Goal: Transaction & Acquisition: Obtain resource

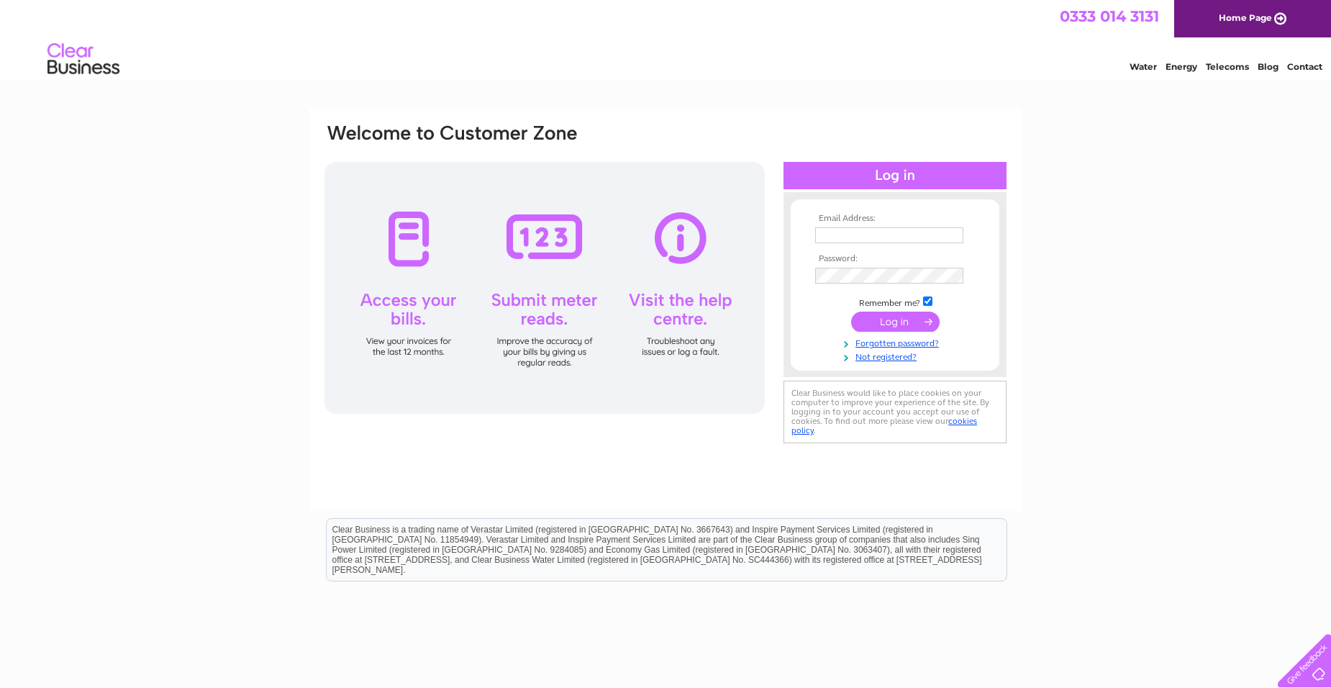
type input "[EMAIL_ADDRESS][DOMAIN_NAME]"
click at [894, 324] on input "submit" at bounding box center [895, 321] width 88 height 20
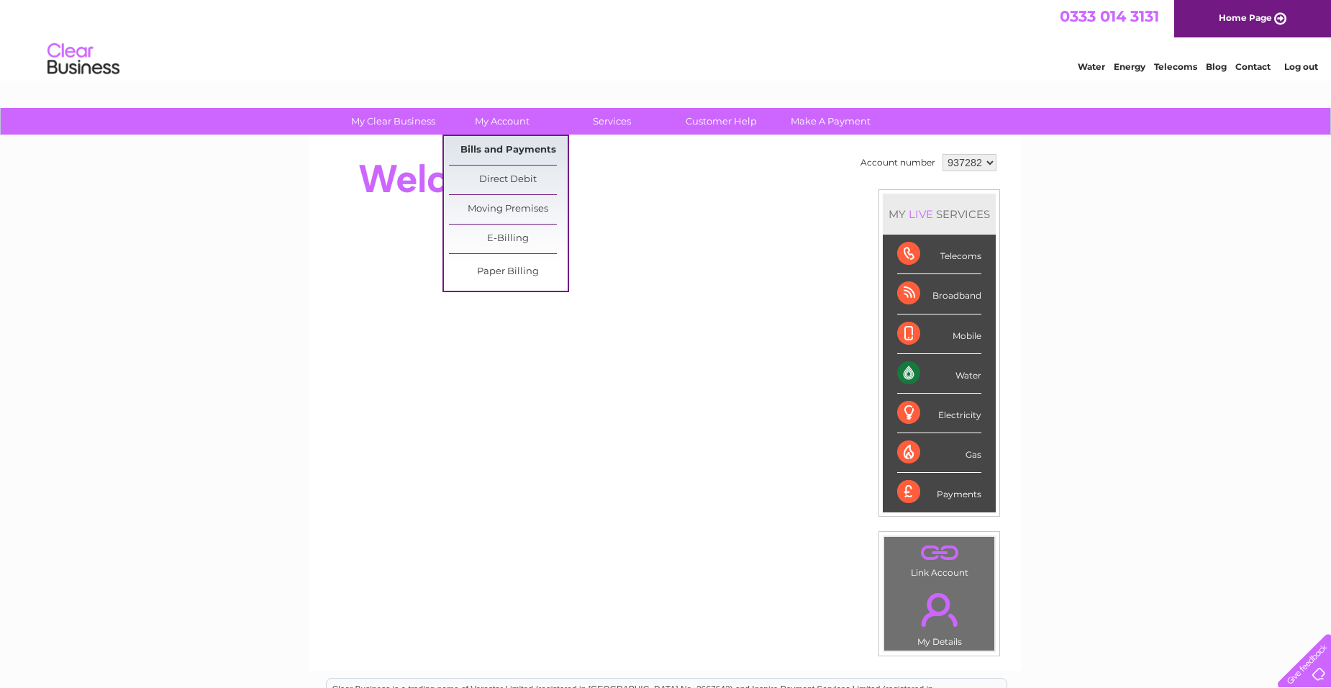
click at [498, 149] on link "Bills and Payments" at bounding box center [508, 150] width 119 height 29
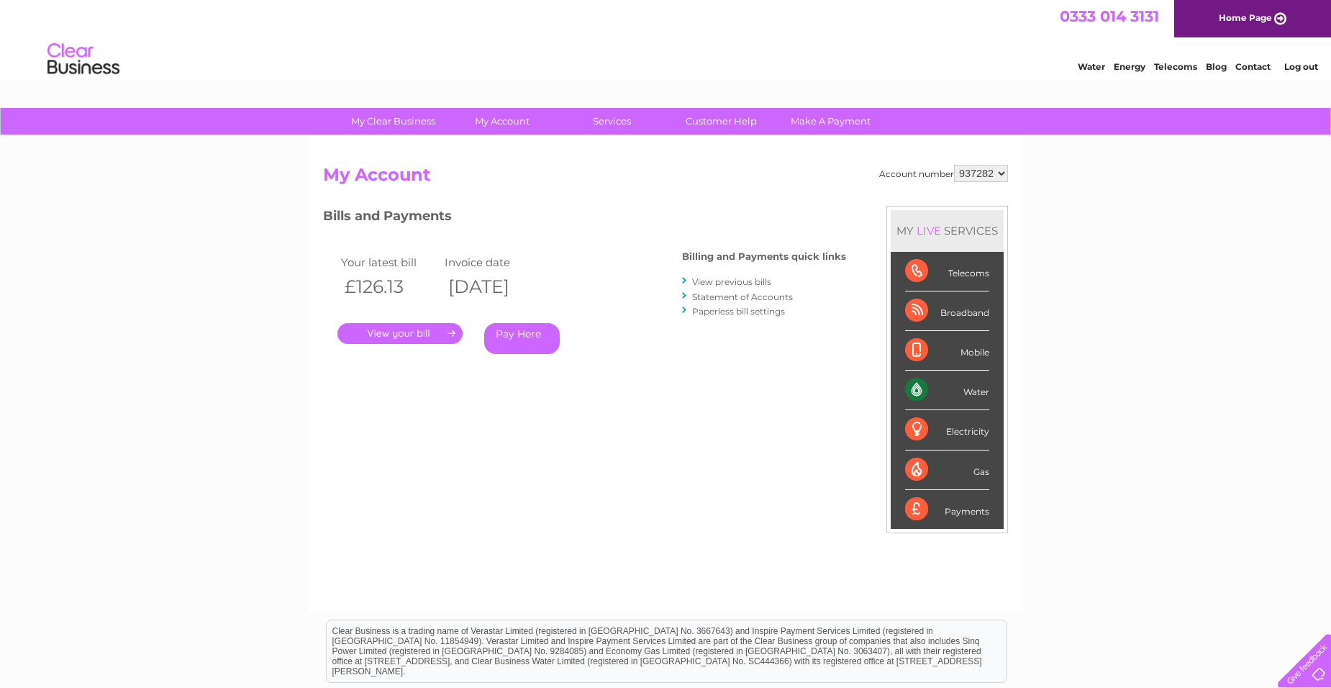
click at [406, 329] on link "." at bounding box center [399, 333] width 125 height 21
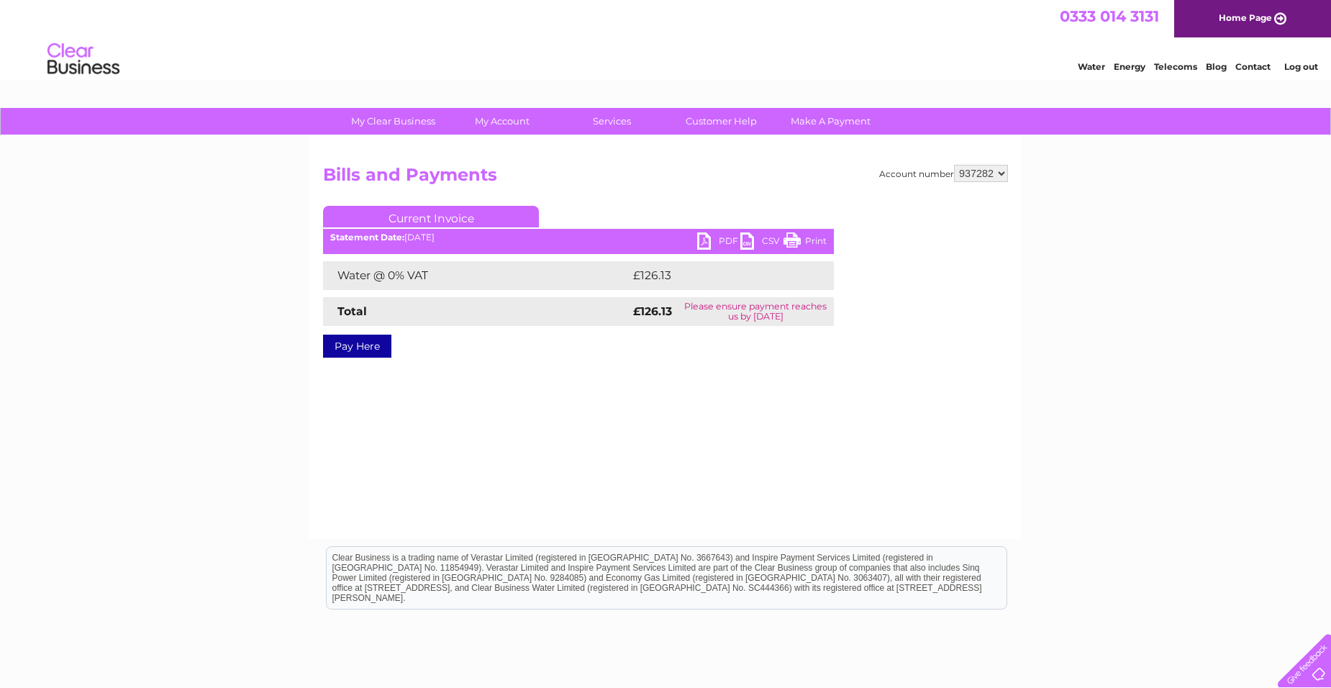
click at [701, 241] on link "PDF" at bounding box center [718, 242] width 43 height 21
